Goal: Find specific page/section: Find specific page/section

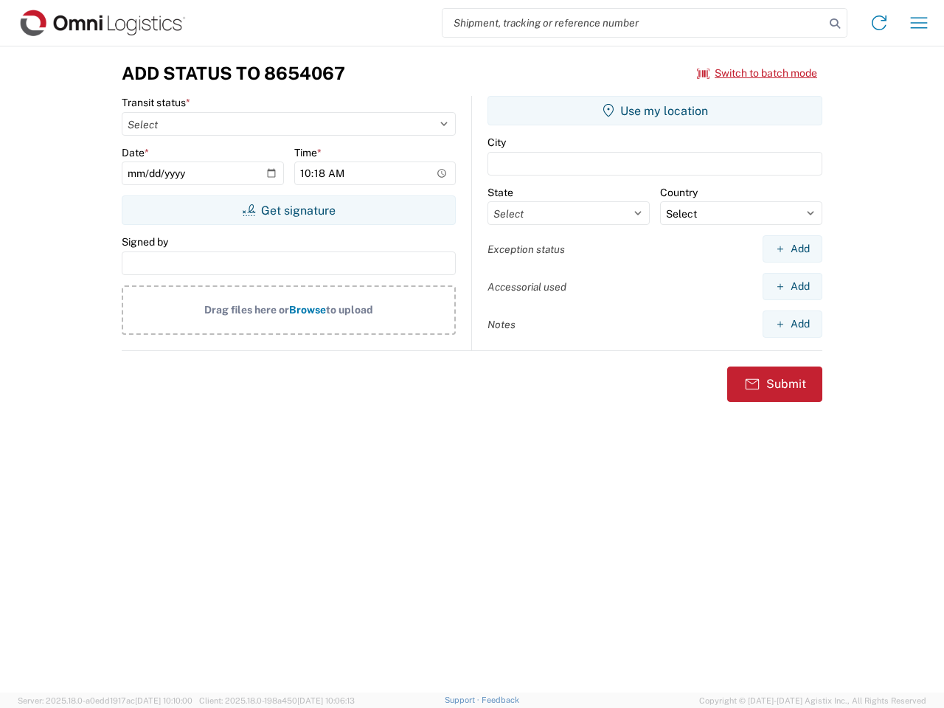
click at [634, 23] on input "search" at bounding box center [634, 23] width 382 height 28
click at [835, 24] on icon at bounding box center [835, 23] width 21 height 21
click at [879, 23] on icon at bounding box center [879, 23] width 24 height 24
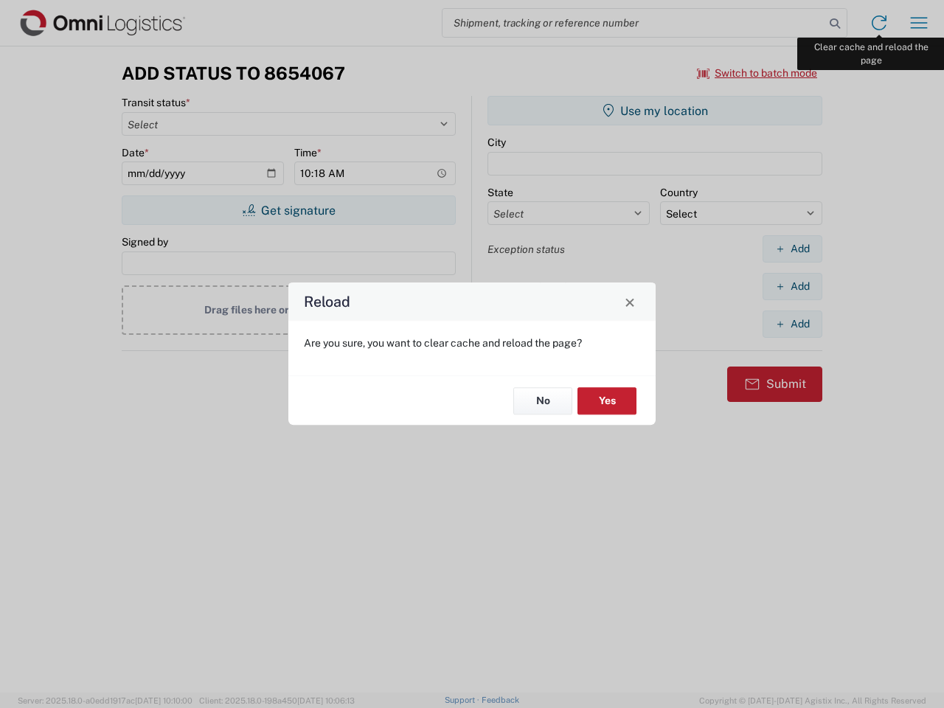
click at [919, 23] on div "Reload Are you sure, you want to clear cache and reload the page? No Yes" at bounding box center [472, 354] width 944 height 708
click at [757, 73] on div "Reload Are you sure, you want to clear cache and reload the page? No Yes" at bounding box center [472, 354] width 944 height 708
click at [288, 210] on div "Reload Are you sure, you want to clear cache and reload the page? No Yes" at bounding box center [472, 354] width 944 height 708
click at [655, 111] on div "Reload Are you sure, you want to clear cache and reload the page? No Yes" at bounding box center [472, 354] width 944 height 708
click at [792, 249] on div "Reload Are you sure, you want to clear cache and reload the page? No Yes" at bounding box center [472, 354] width 944 height 708
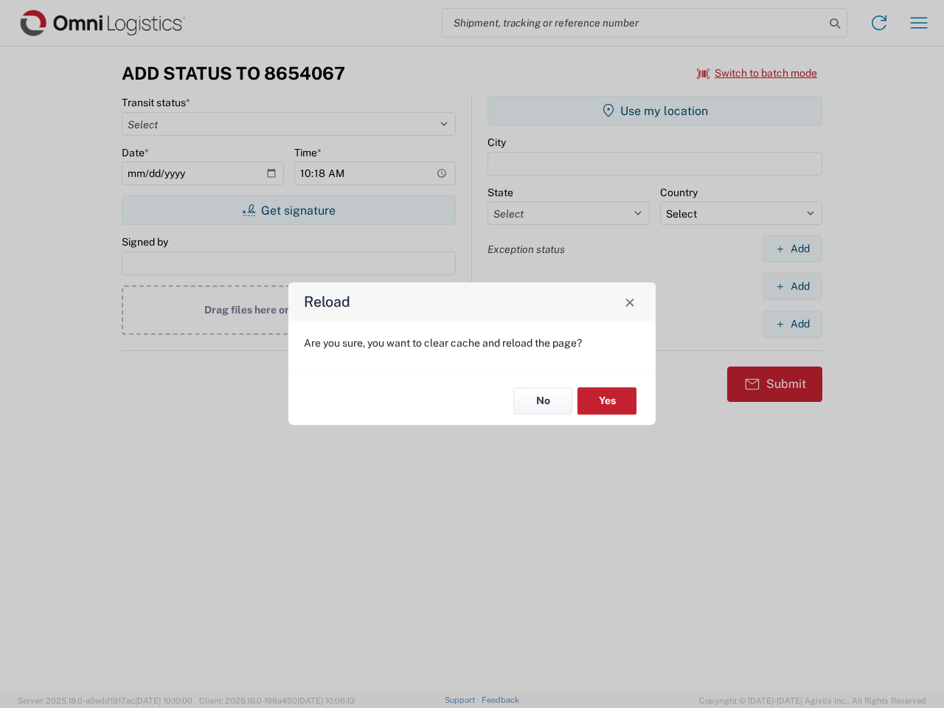
click at [792, 286] on div "Reload Are you sure, you want to clear cache and reload the page? No Yes" at bounding box center [472, 354] width 944 height 708
click at [792, 324] on div "Reload Are you sure, you want to clear cache and reload the page? No Yes" at bounding box center [472, 354] width 944 height 708
